Goal: Task Accomplishment & Management: Use online tool/utility

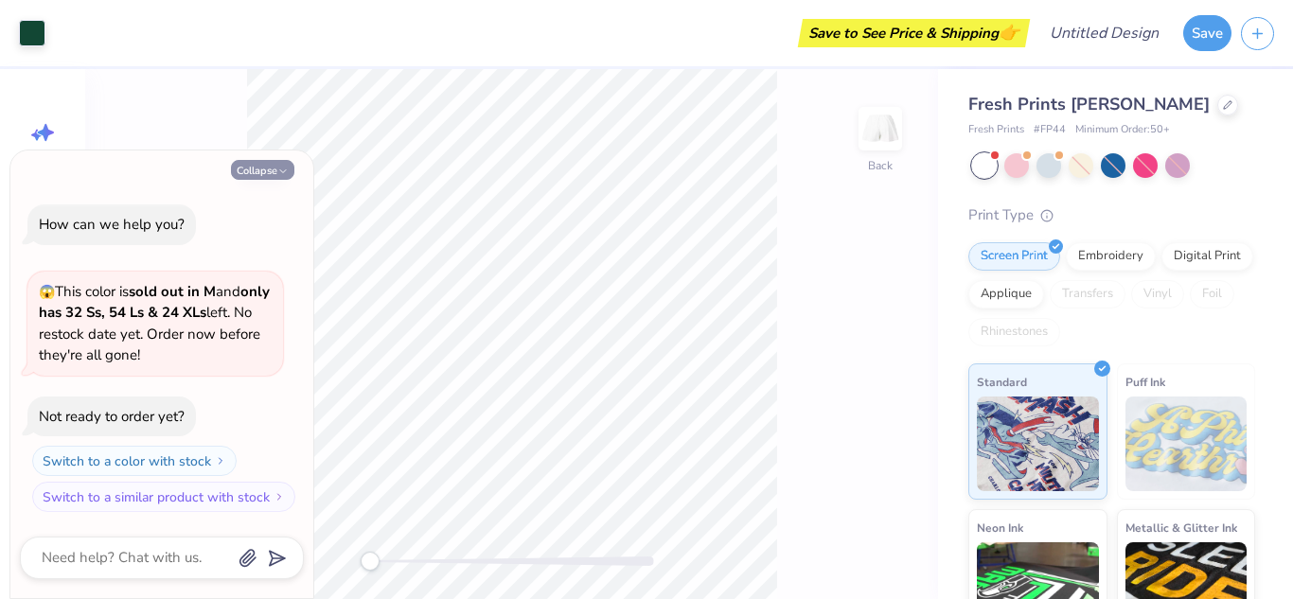
click at [265, 170] on button "Collapse" at bounding box center [262, 170] width 63 height 20
type textarea "x"
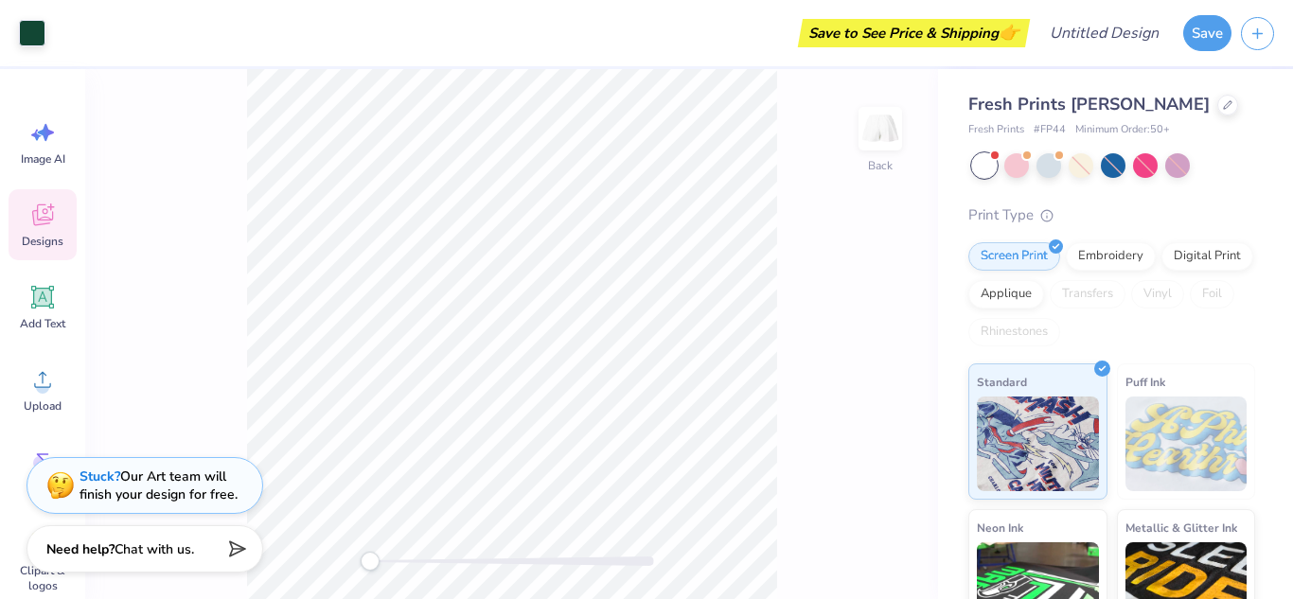
click at [53, 212] on icon at bounding box center [42, 215] width 21 height 22
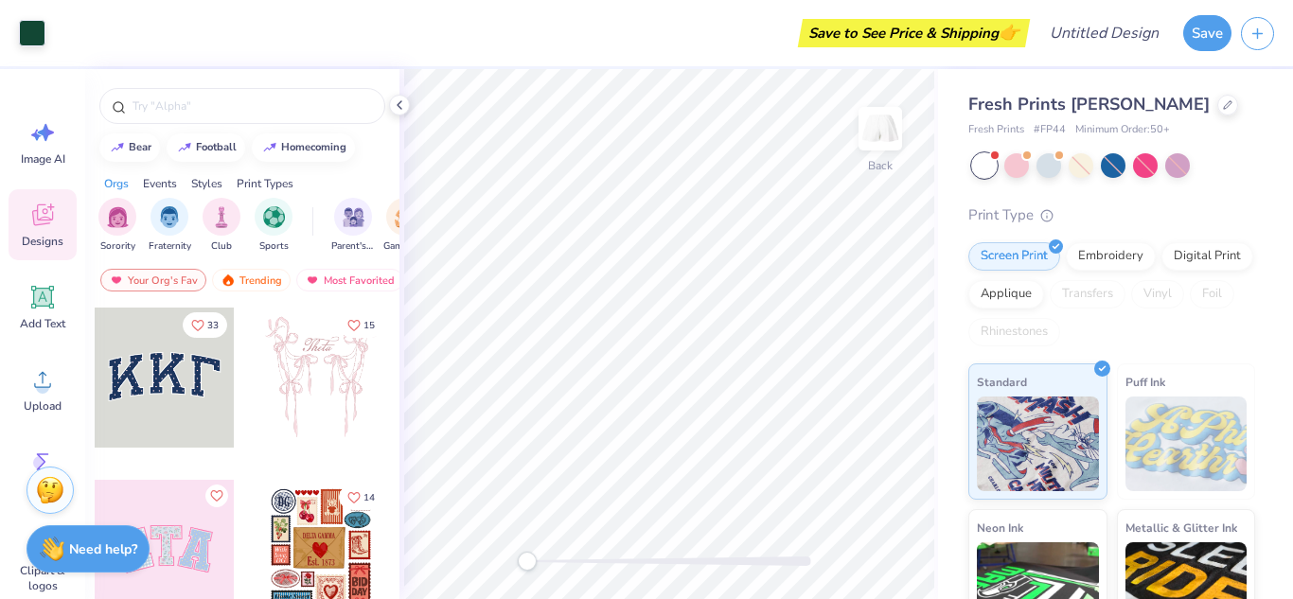
click at [166, 421] on div at bounding box center [165, 378] width 140 height 140
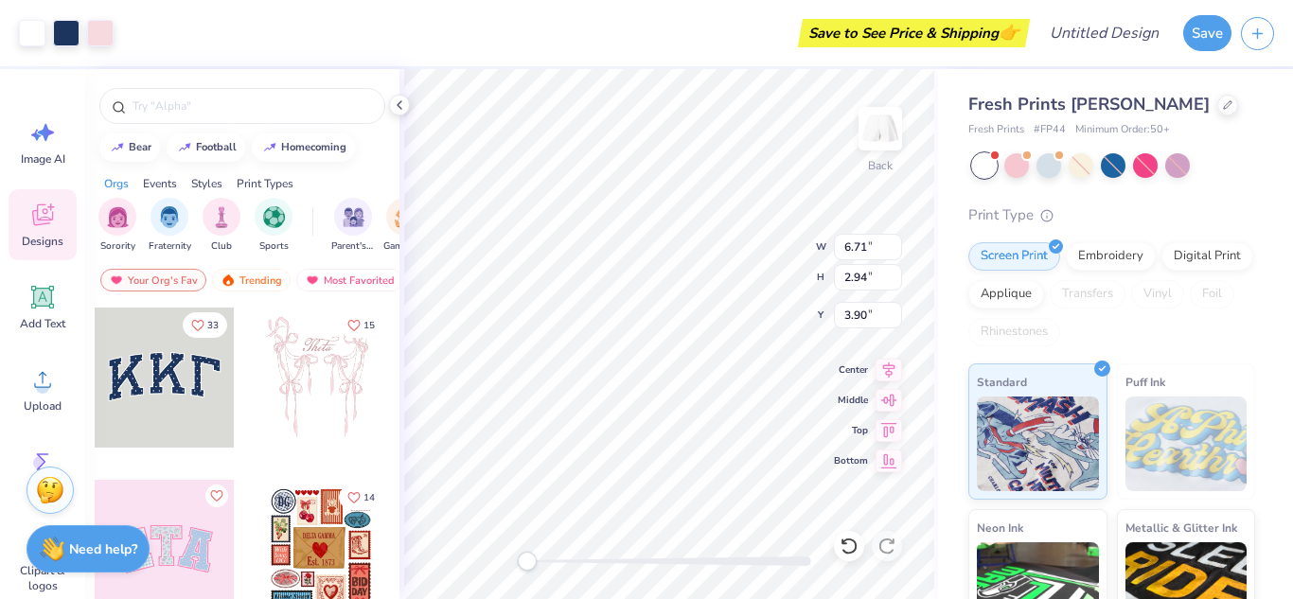
click at [351, 400] on div at bounding box center [321, 378] width 140 height 140
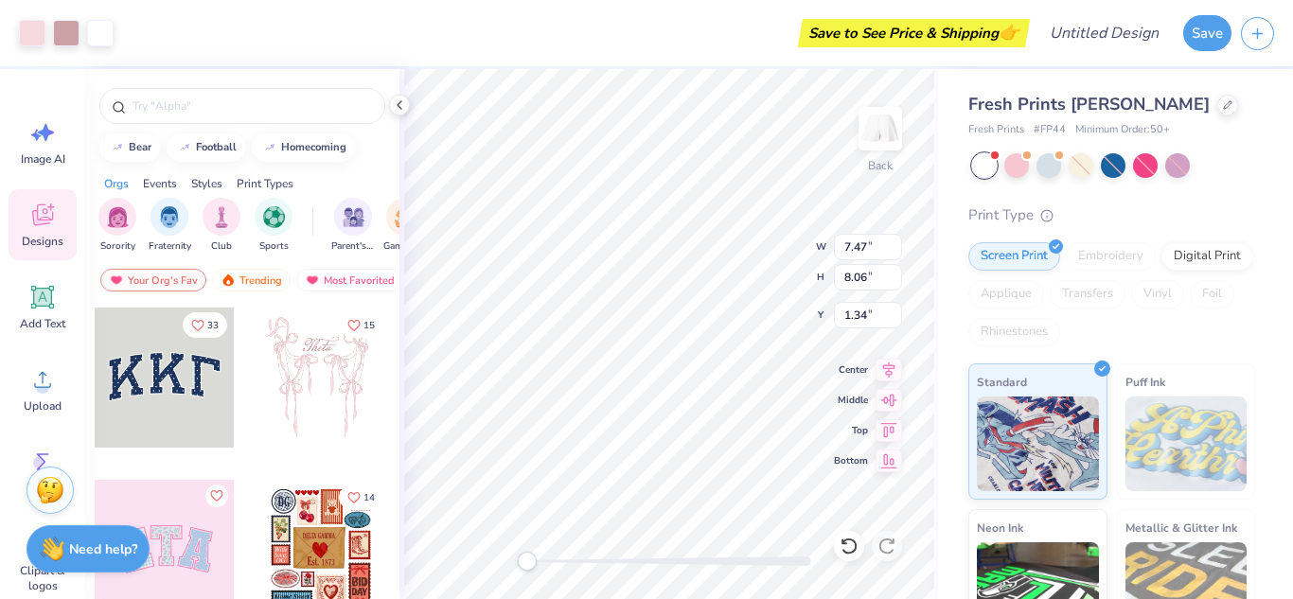
type input "7.47"
type input "8.06"
type input "1.34"
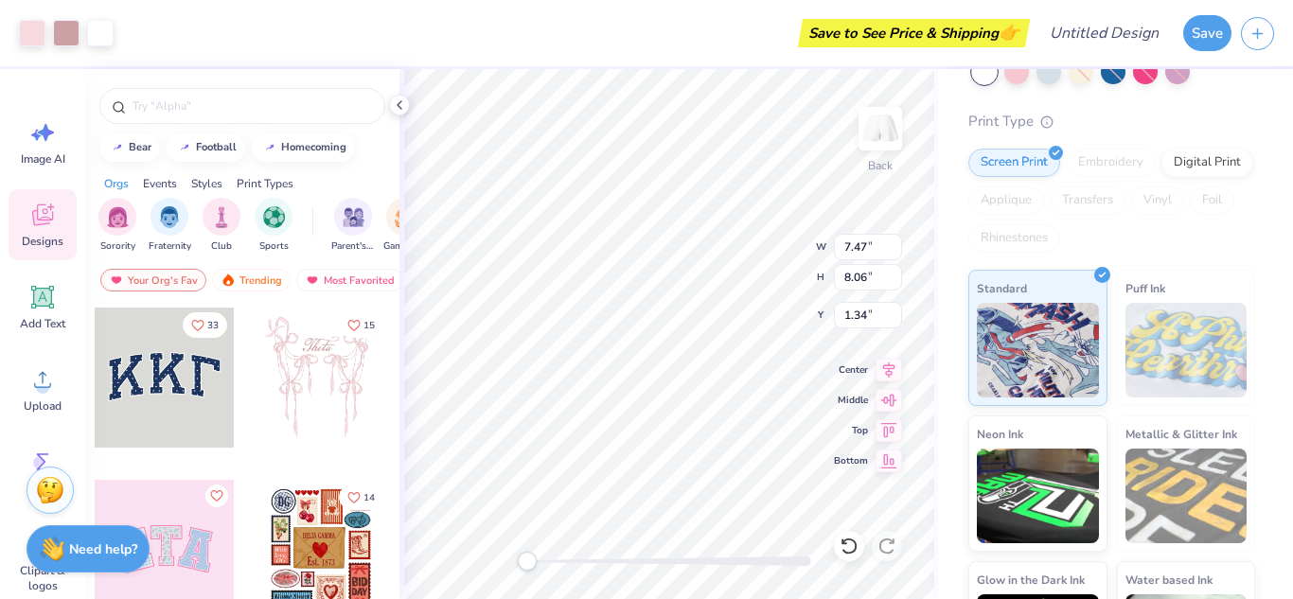
scroll to position [192, 0]
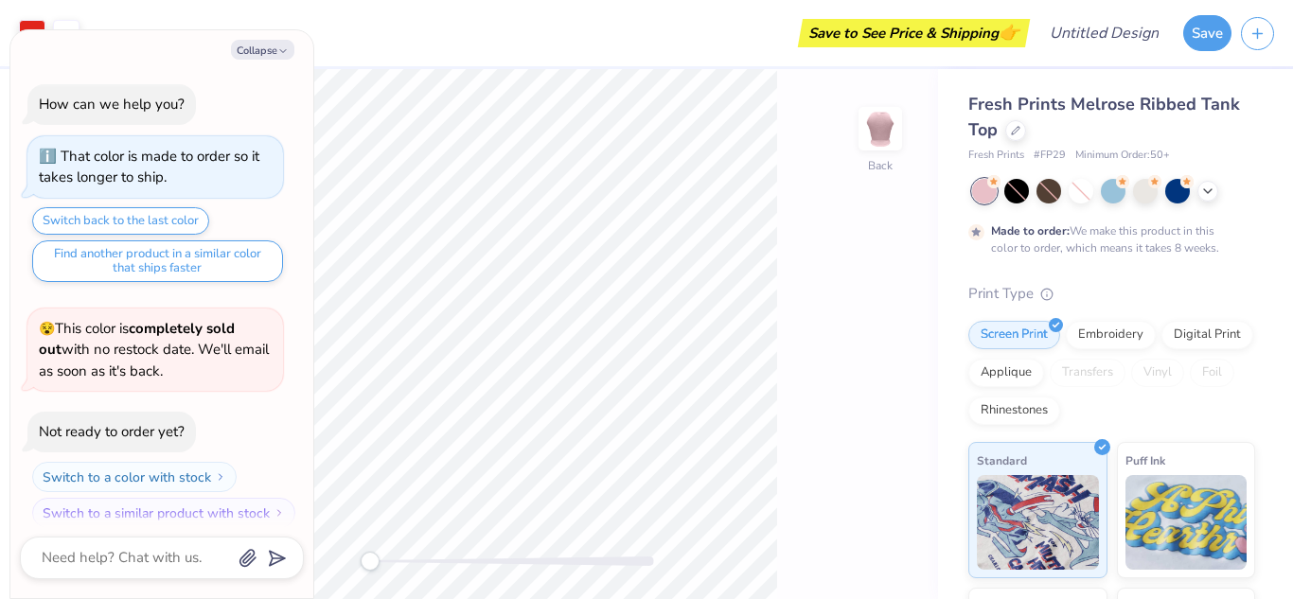
scroll to position [16, 0]
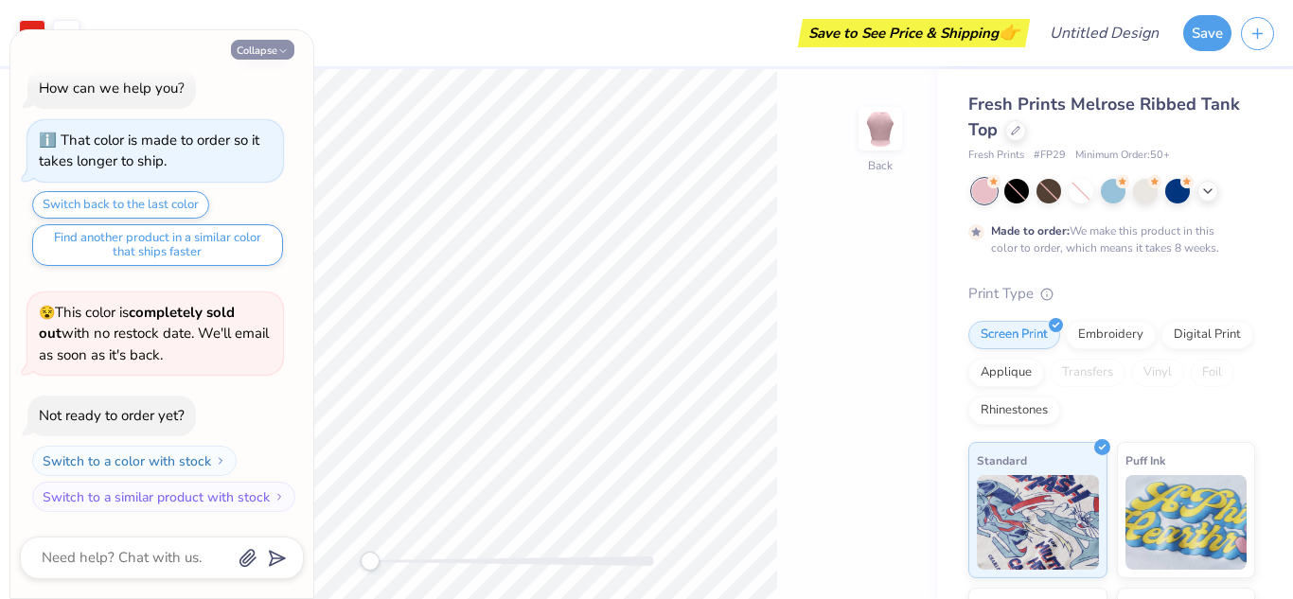
click at [284, 47] on icon "button" at bounding box center [282, 50] width 11 height 11
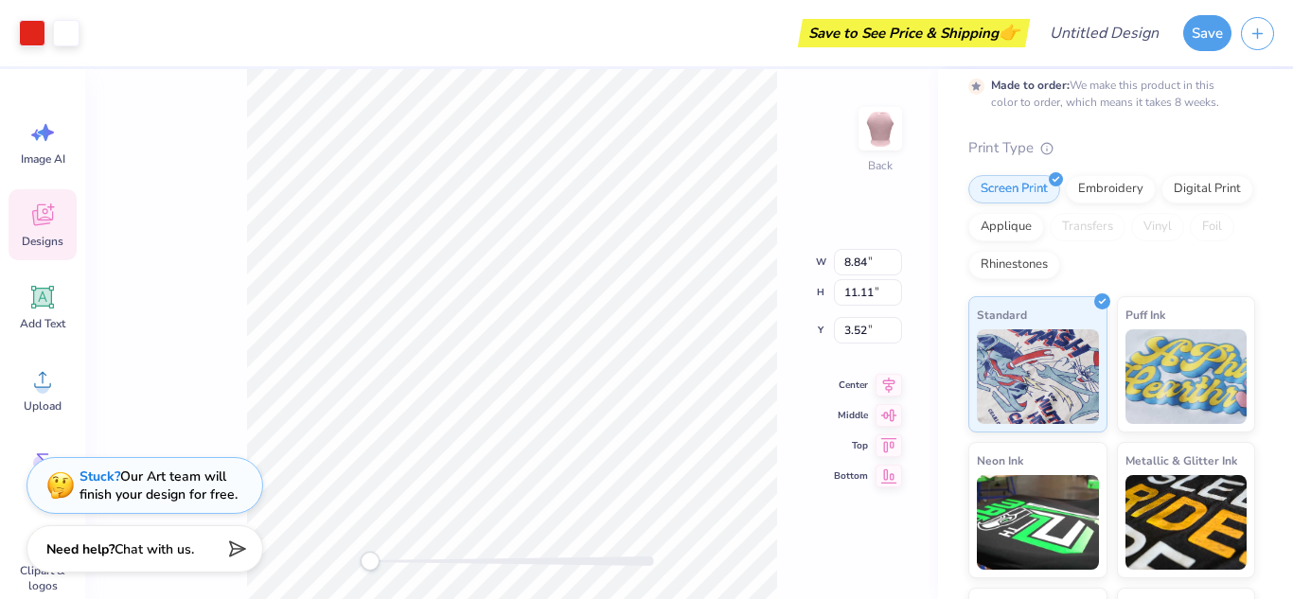
scroll to position [0, 0]
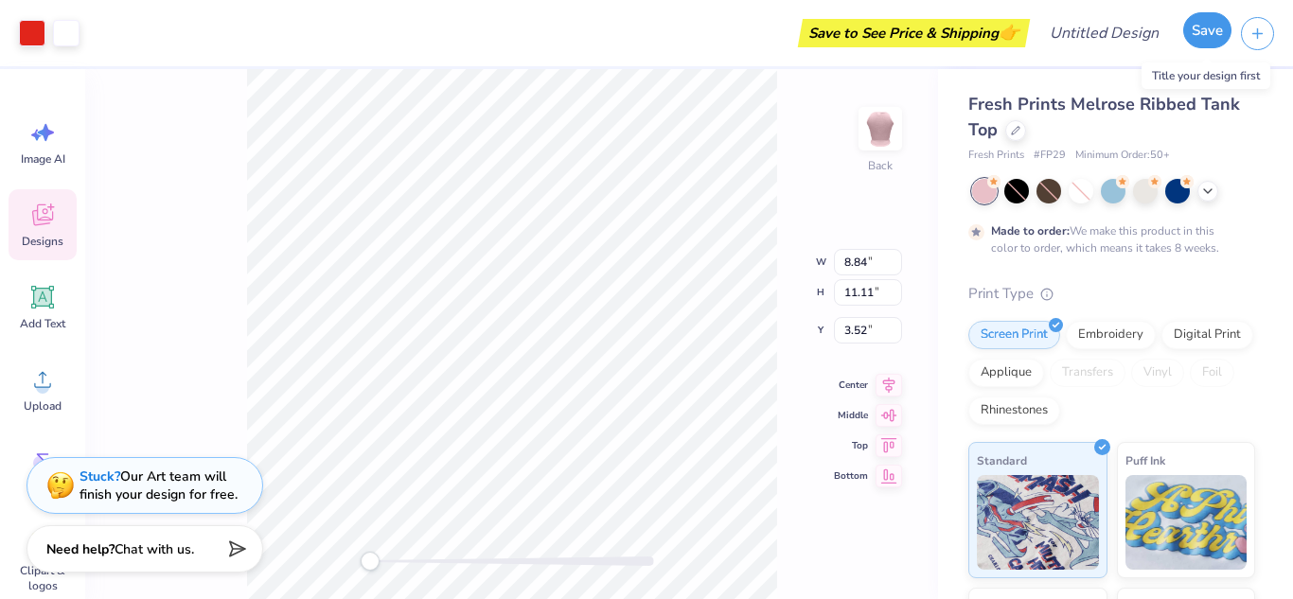
click at [1199, 29] on button "Save" at bounding box center [1207, 30] width 48 height 36
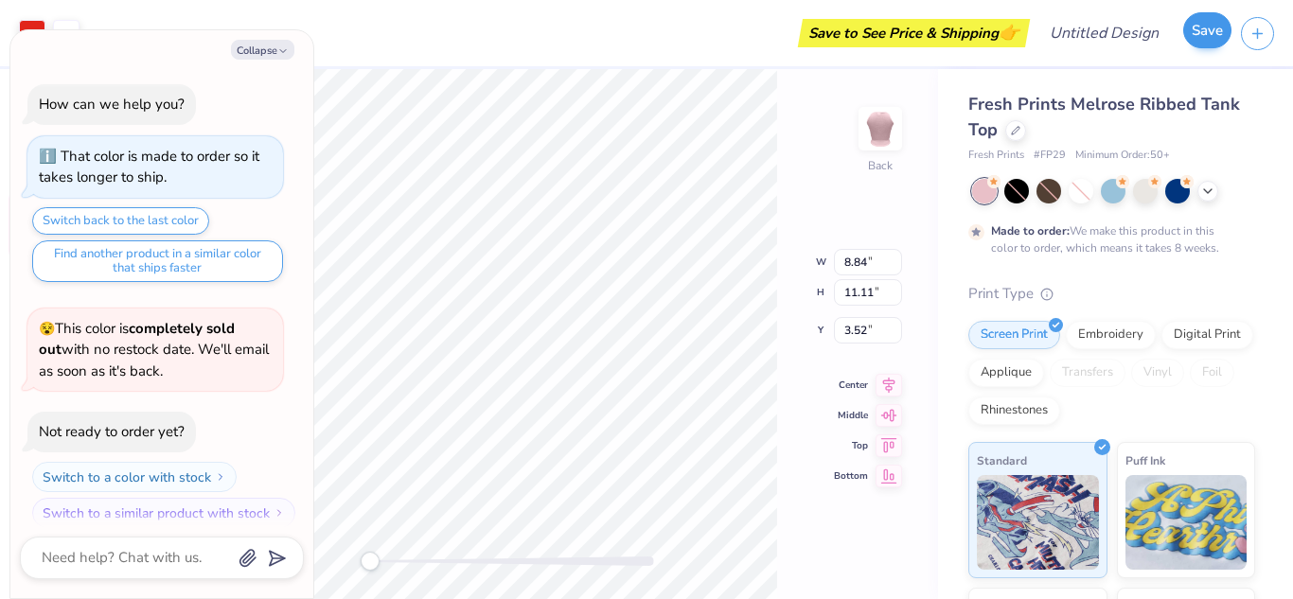
scroll to position [67, 0]
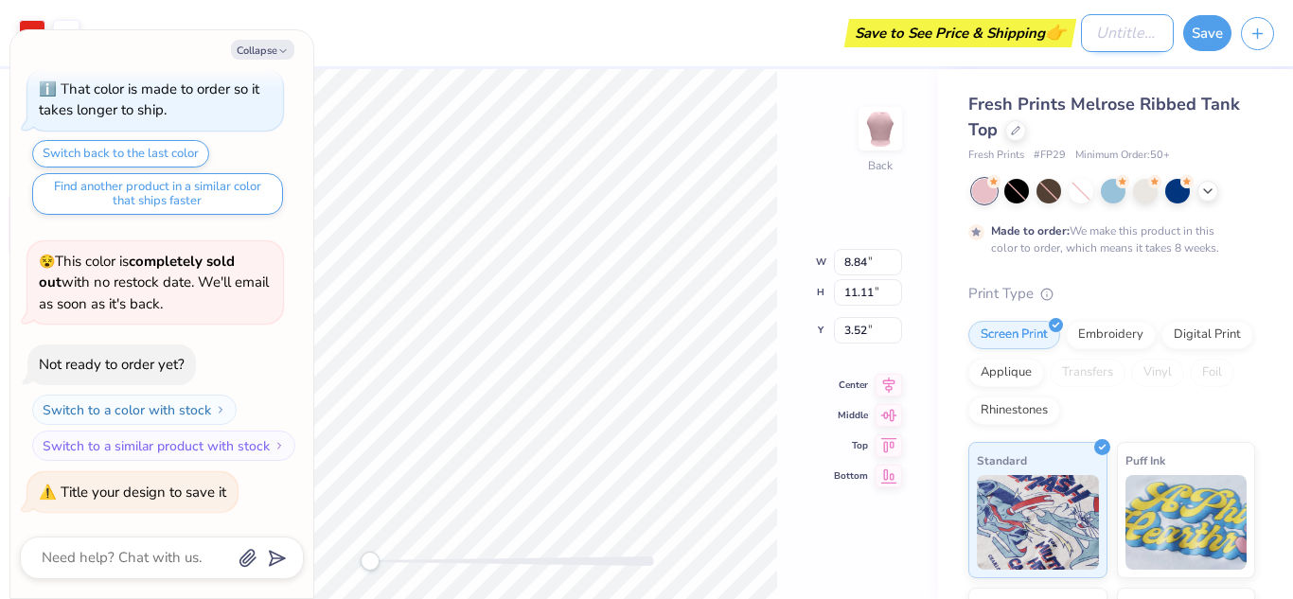
type textarea "x"
click at [1081, 27] on input "Design Title" at bounding box center [1127, 33] width 93 height 38
type input "t"
type textarea "x"
type input "ta"
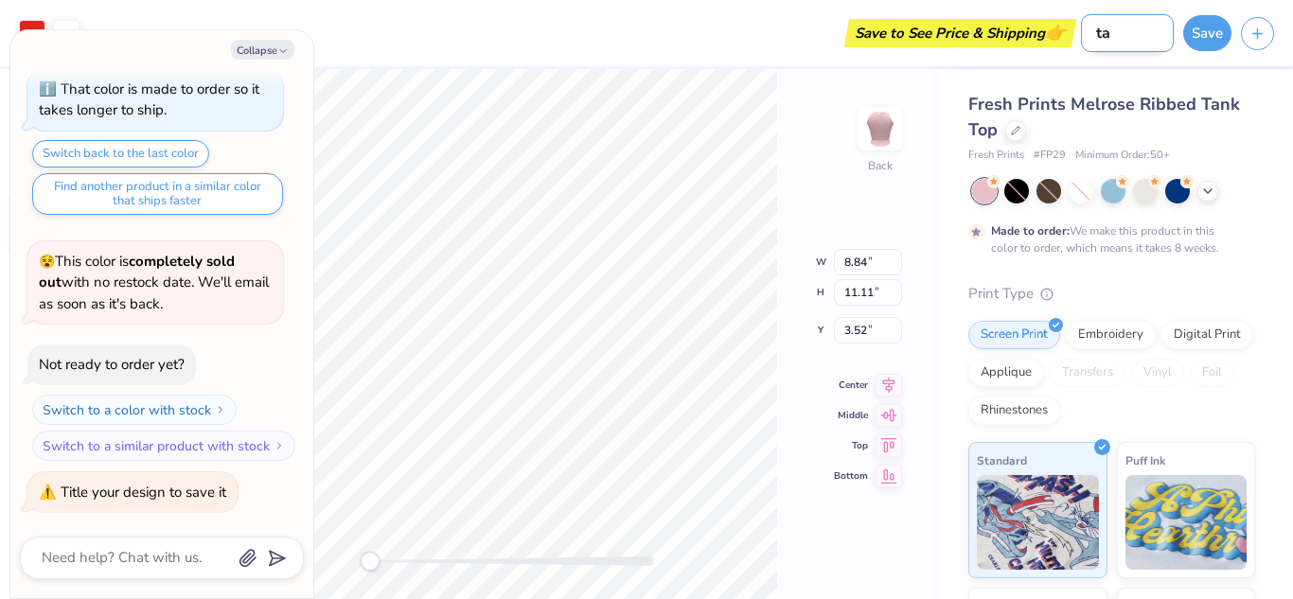
type textarea "x"
type input "tan"
type textarea "x"
type input "tank"
type textarea "x"
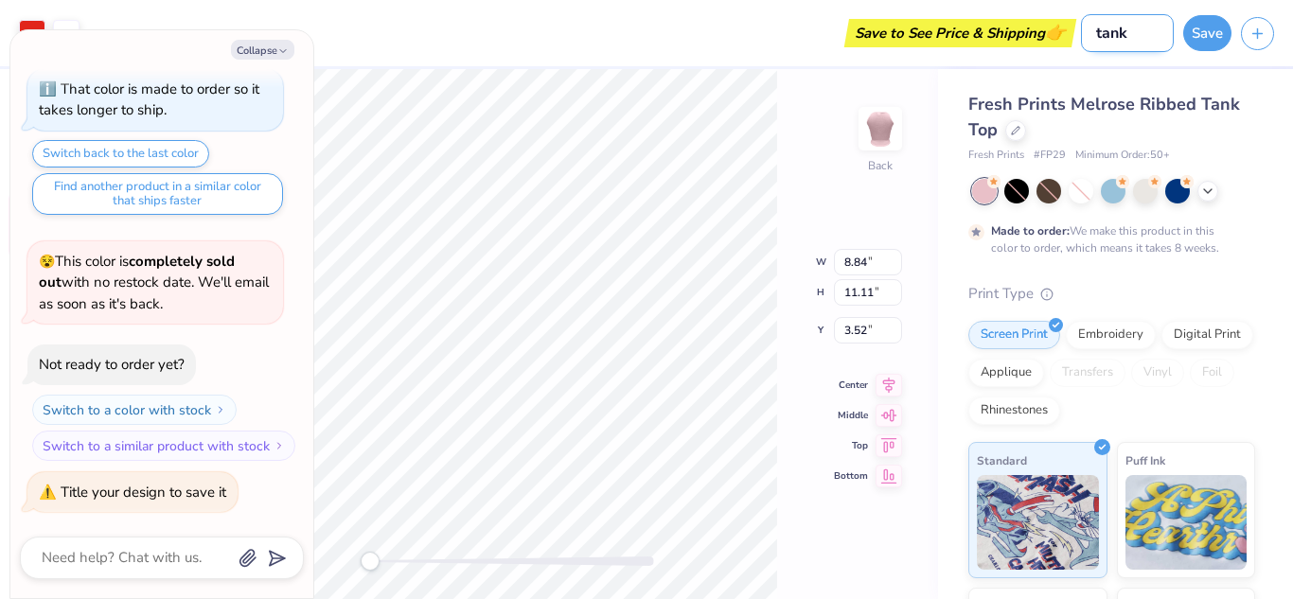
type input "tank"
type textarea "x"
type input "tank t"
type textarea "x"
type input "tank to"
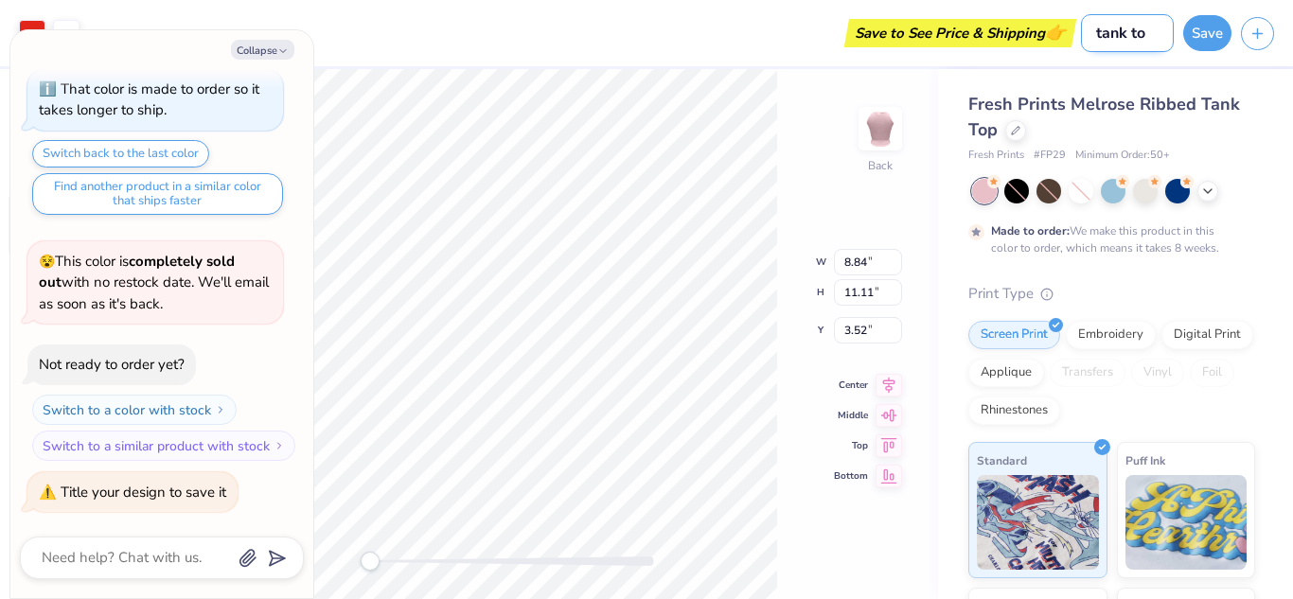
type textarea "x"
type input "tank top"
type textarea "x"
type input "tank top"
click at [1214, 23] on button "Save" at bounding box center [1207, 30] width 48 height 36
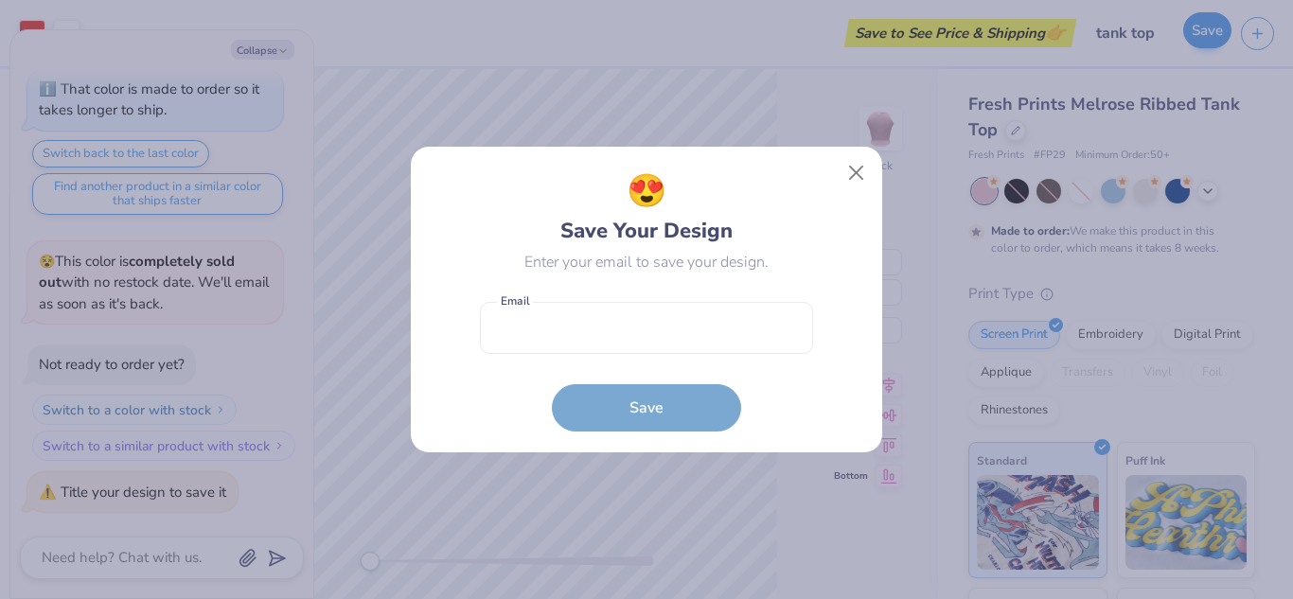
type textarea "x"
click at [652, 330] on input "email" at bounding box center [646, 328] width 333 height 52
type input "parracamila210@yahoo.com"
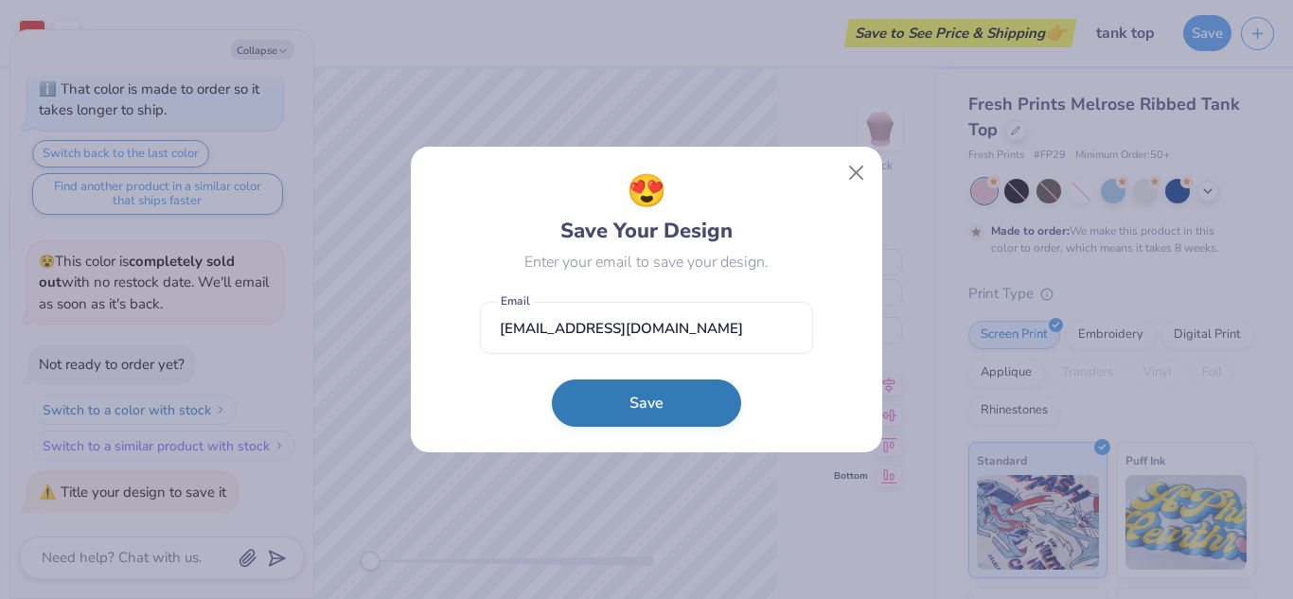
click at [650, 402] on button "Save" at bounding box center [646, 403] width 189 height 47
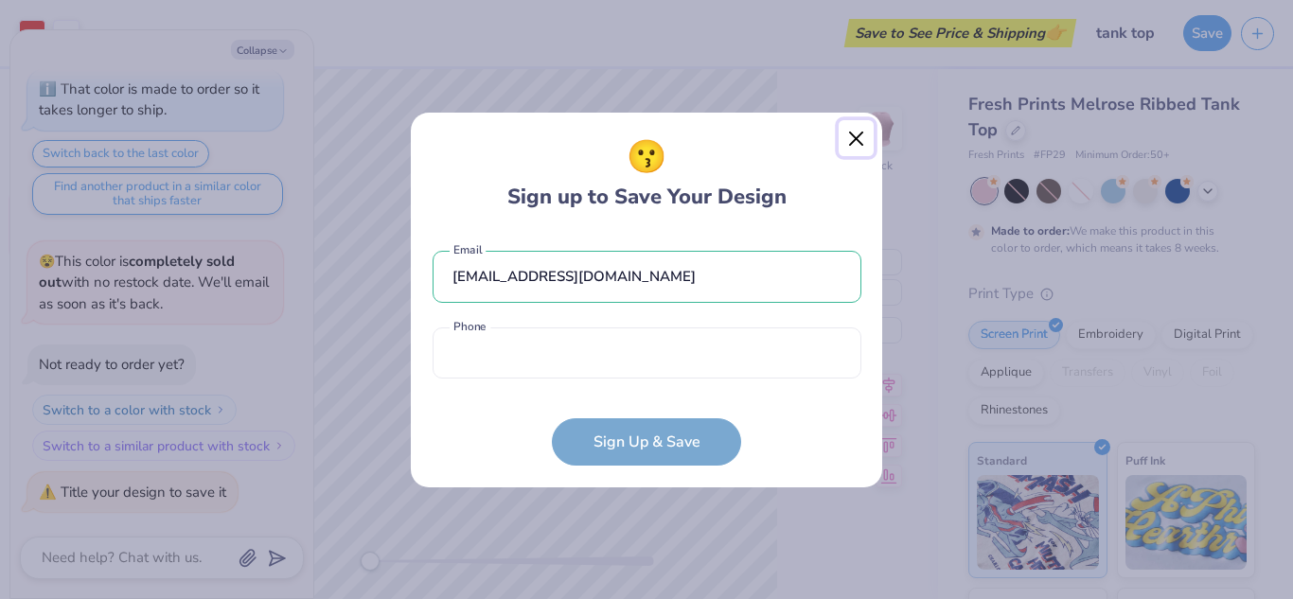
click at [859, 133] on button "Close" at bounding box center [857, 138] width 36 height 36
